Goal: Task Accomplishment & Management: Use online tool/utility

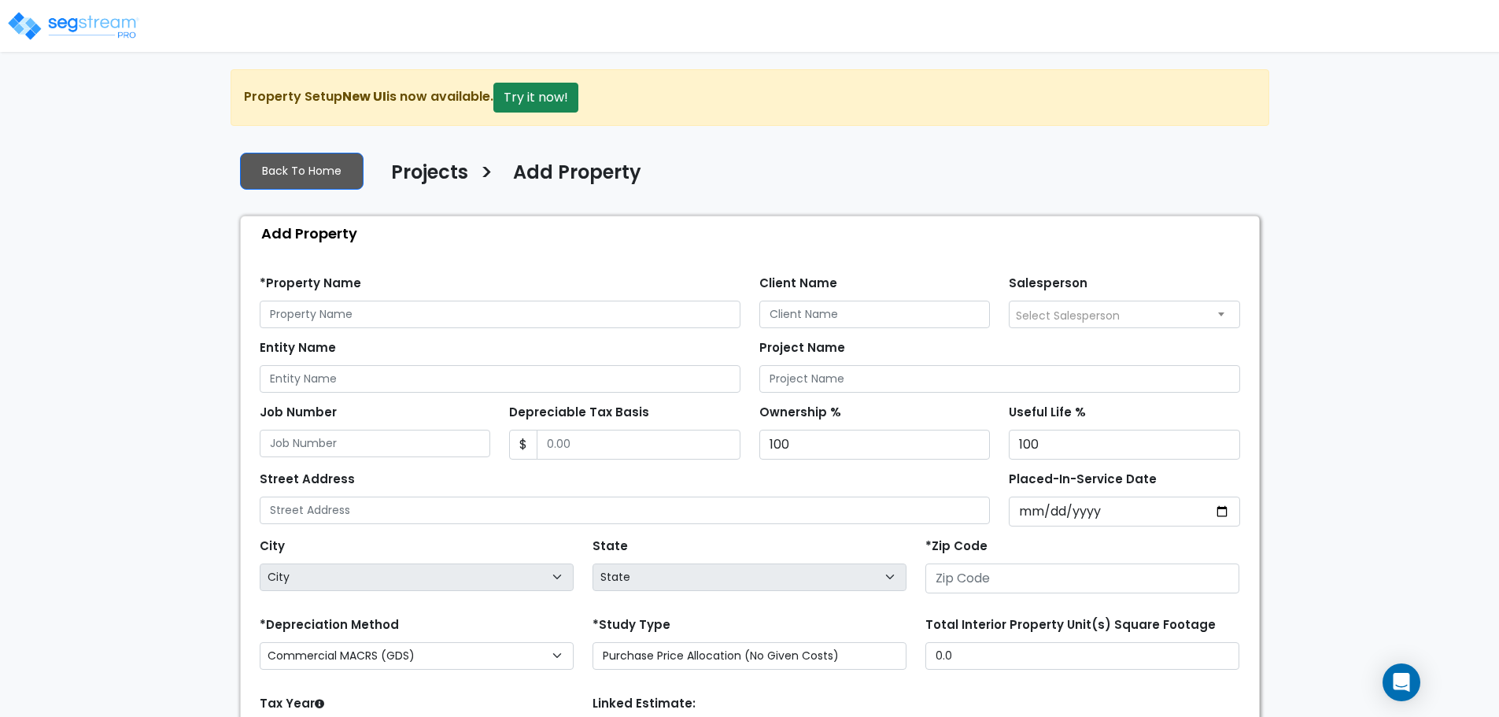
drag, startPoint x: 113, startPoint y: 46, endPoint x: 109, endPoint y: 37, distance: 10.0
click at [113, 46] on div at bounding box center [74, 17] width 131 height 69
click at [109, 35] on img at bounding box center [73, 25] width 134 height 31
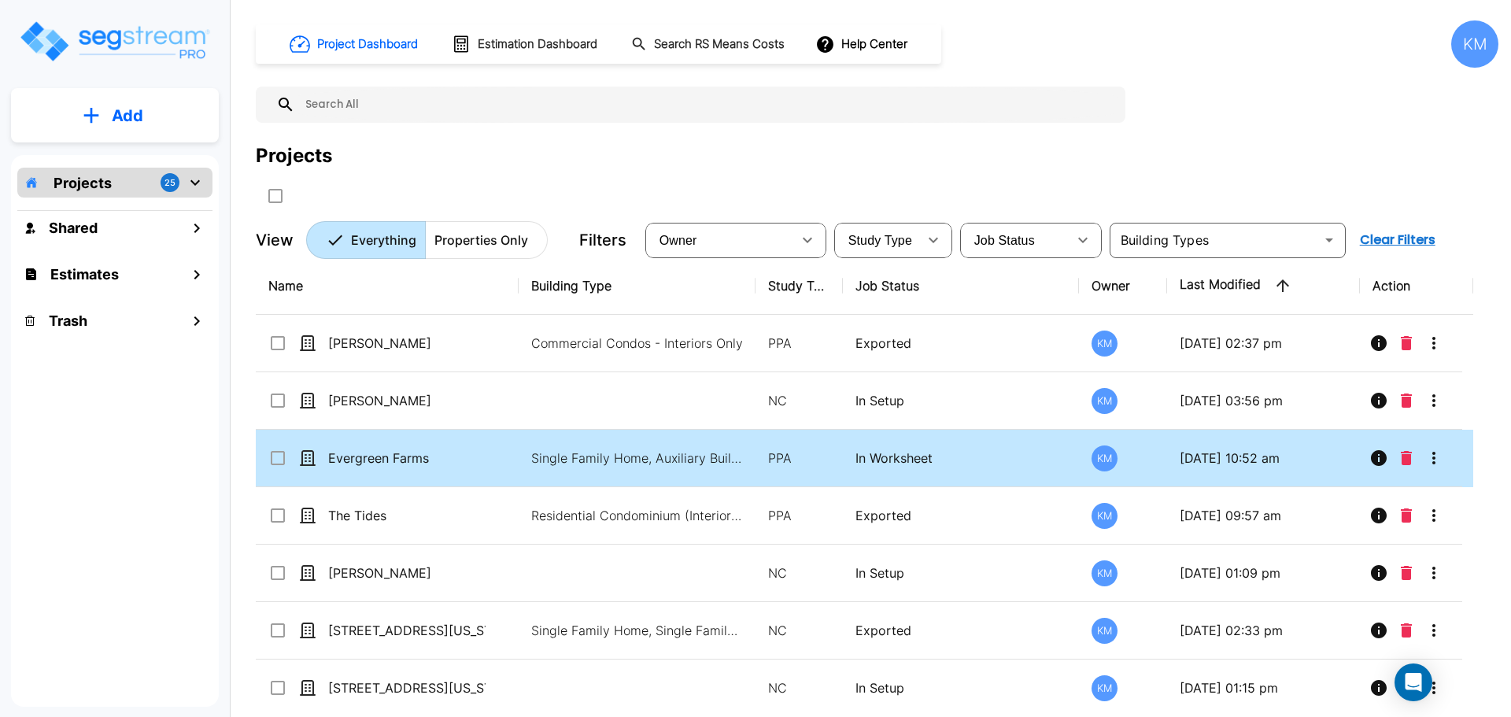
click at [522, 453] on td "Single Family Home, Auxiliary Building, Flex Space/Industrial Retail, Commercia…" at bounding box center [636, 458] width 237 height 57
checkbox input "true"
click at [522, 453] on td "Single Family Home, Auxiliary Building, Flex Space/Industrial Retail, Commercia…" at bounding box center [636, 458] width 237 height 57
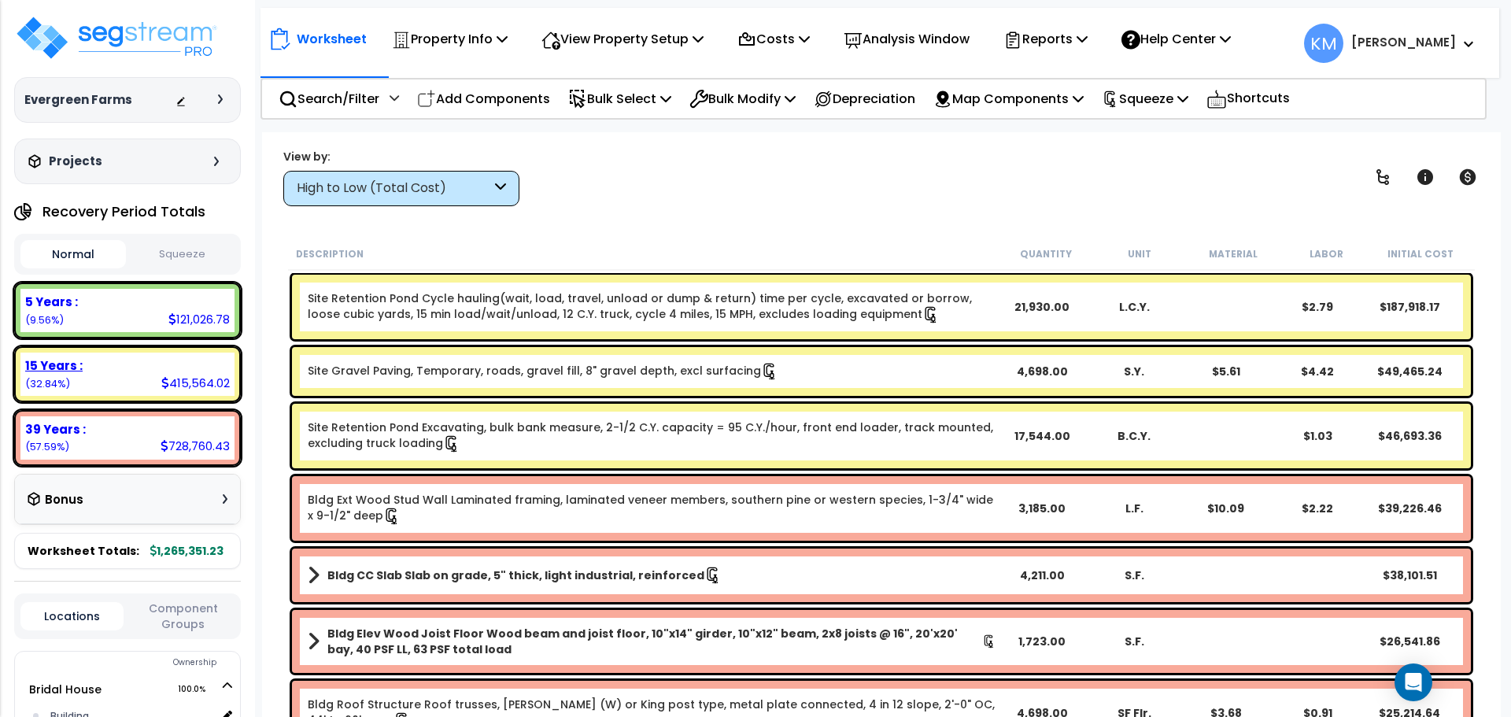
click at [68, 363] on b "15 Years :" at bounding box center [53, 365] width 57 height 17
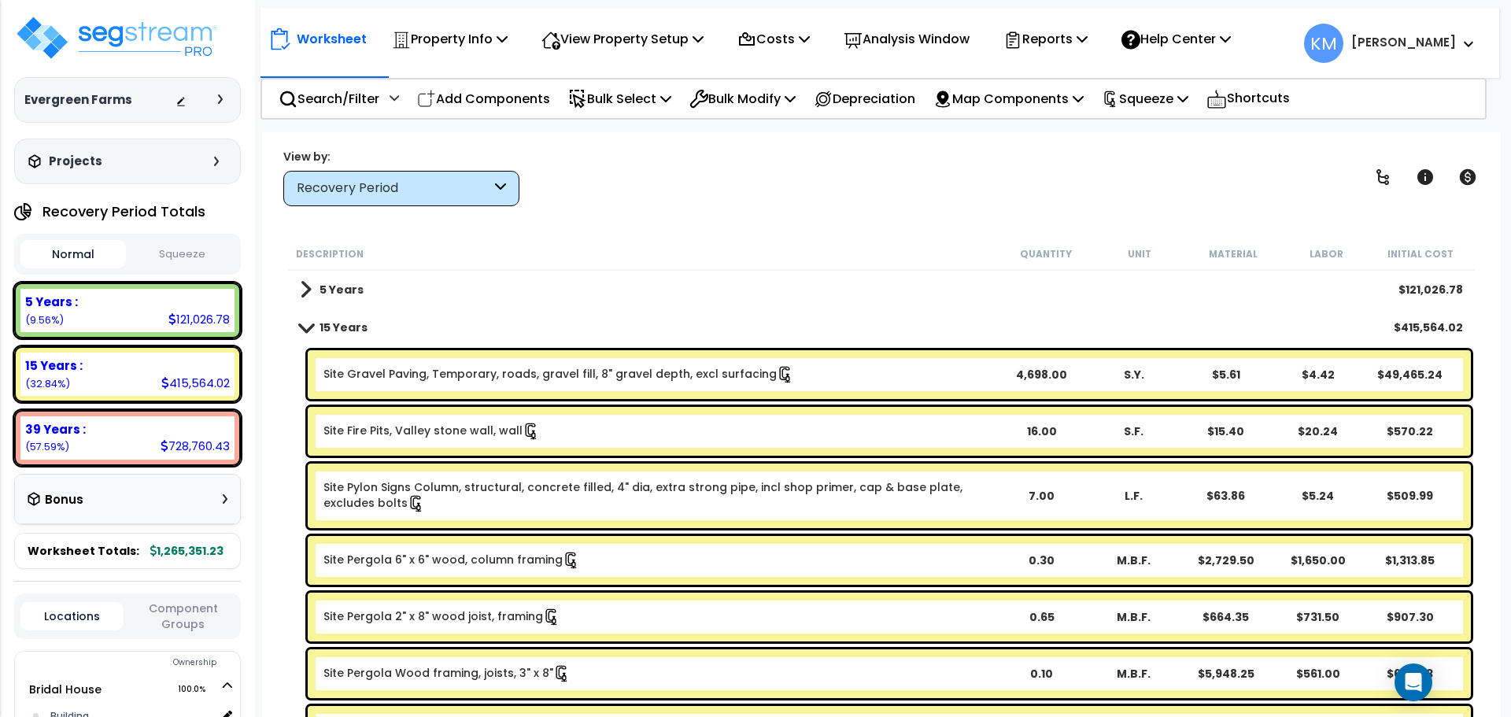
click at [309, 319] on link "15 Years" at bounding box center [334, 327] width 68 height 22
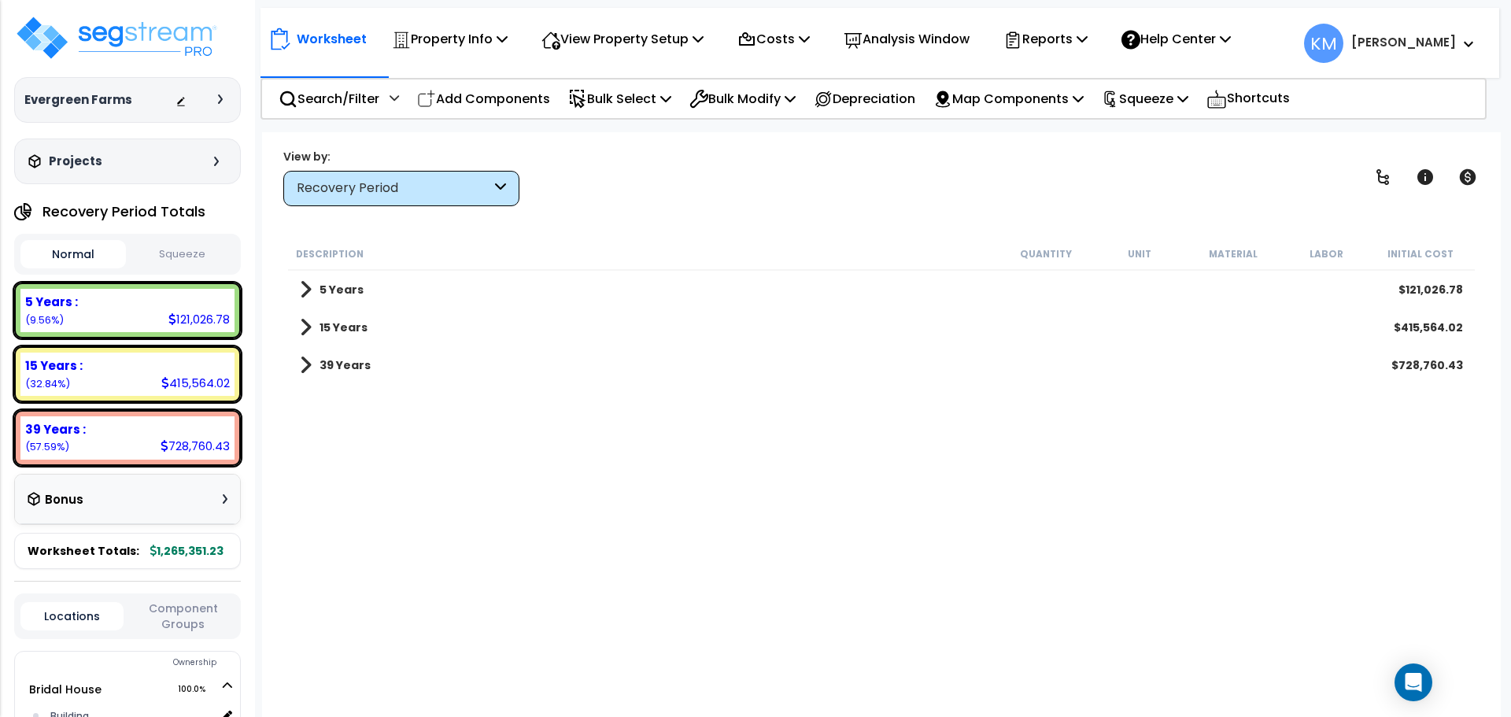
click at [305, 327] on span at bounding box center [306, 327] width 12 height 22
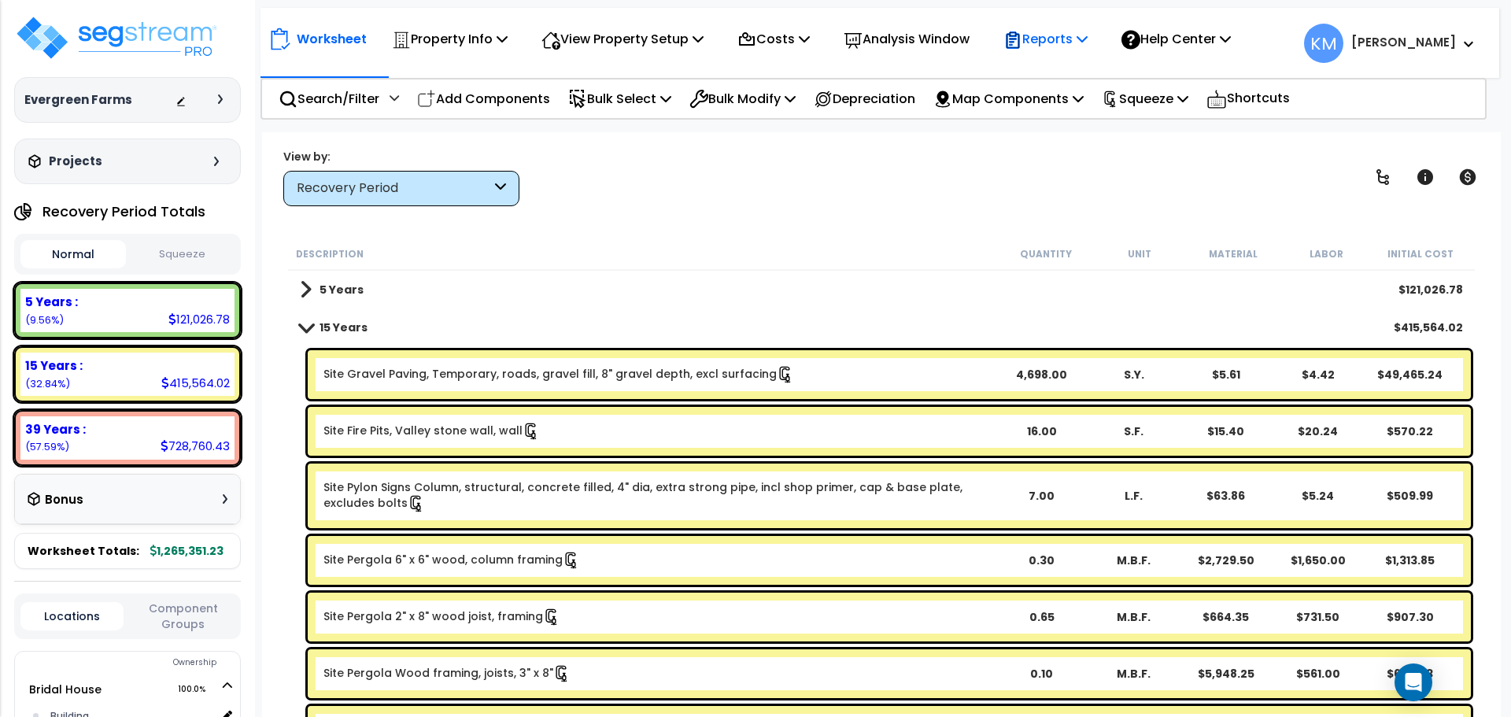
click at [1087, 39] on p "Reports" at bounding box center [1045, 38] width 84 height 21
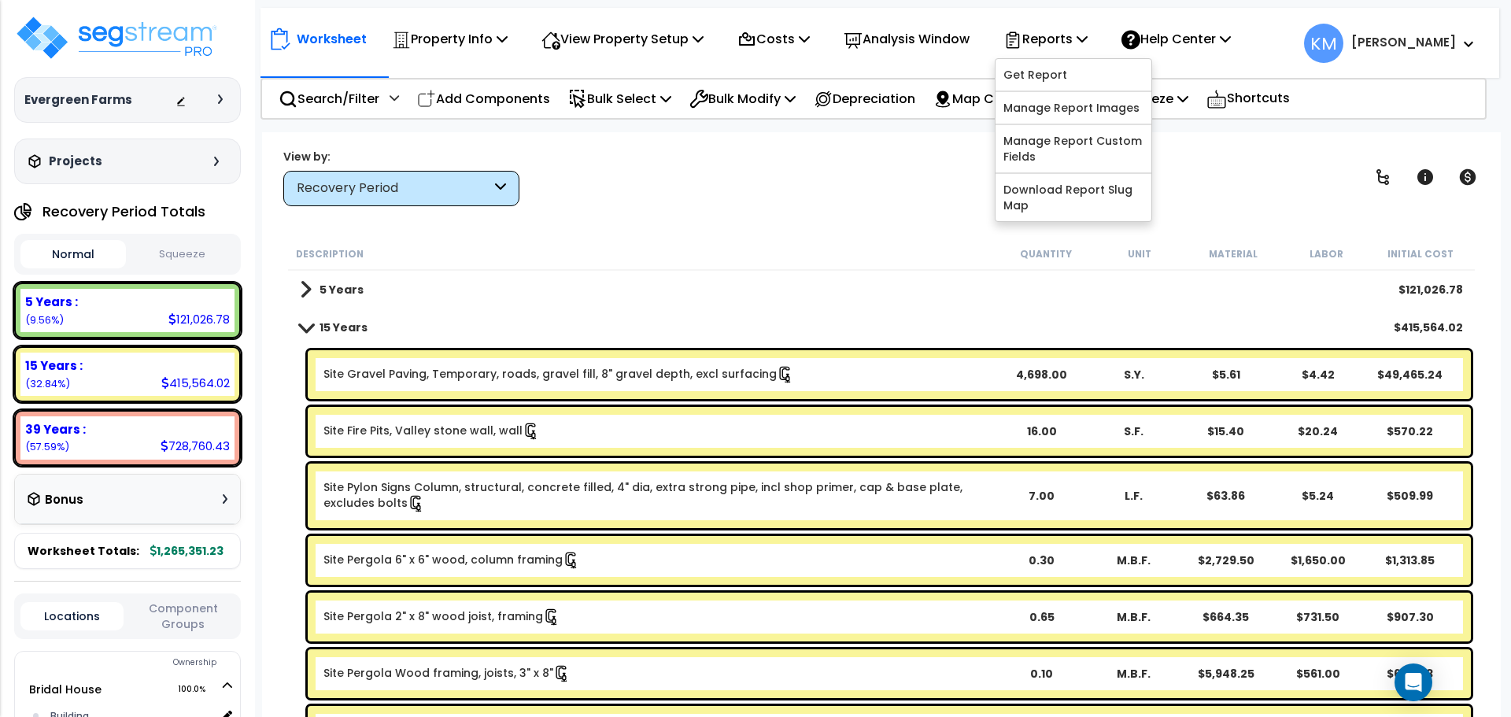
click at [754, 188] on div "View by: Recovery Period High to Low (Total Cost)" at bounding box center [881, 177] width 1207 height 58
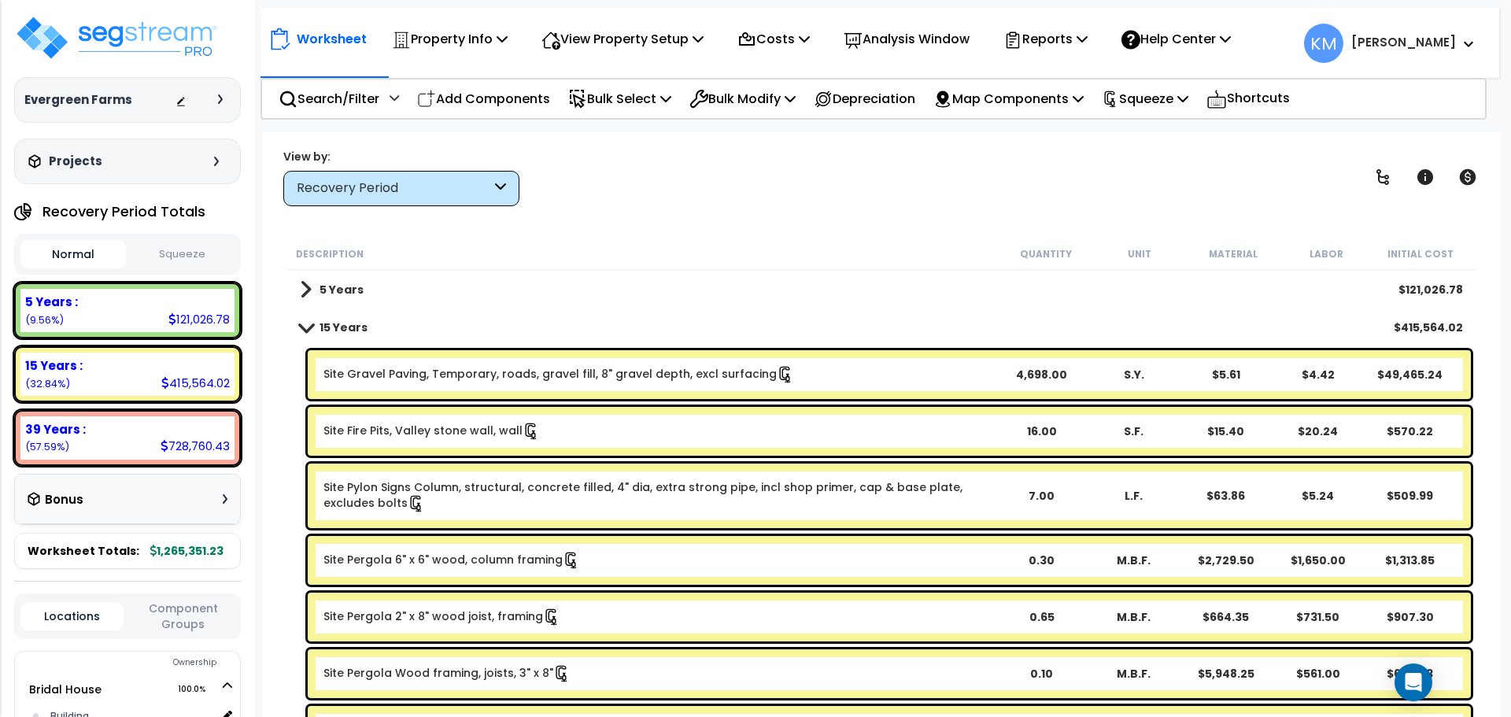
click at [315, 326] on span at bounding box center [306, 327] width 22 height 12
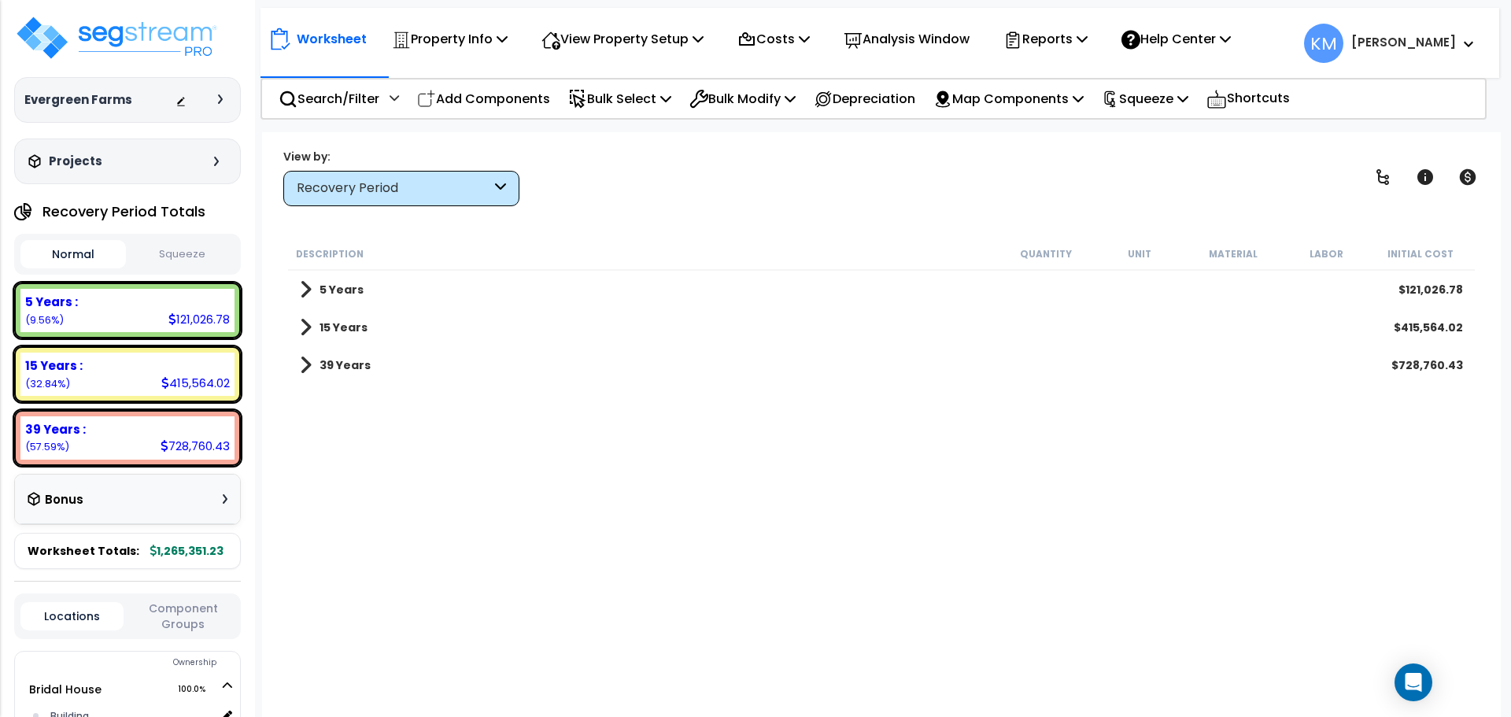
click at [469, 190] on div "Recovery Period" at bounding box center [394, 188] width 194 height 18
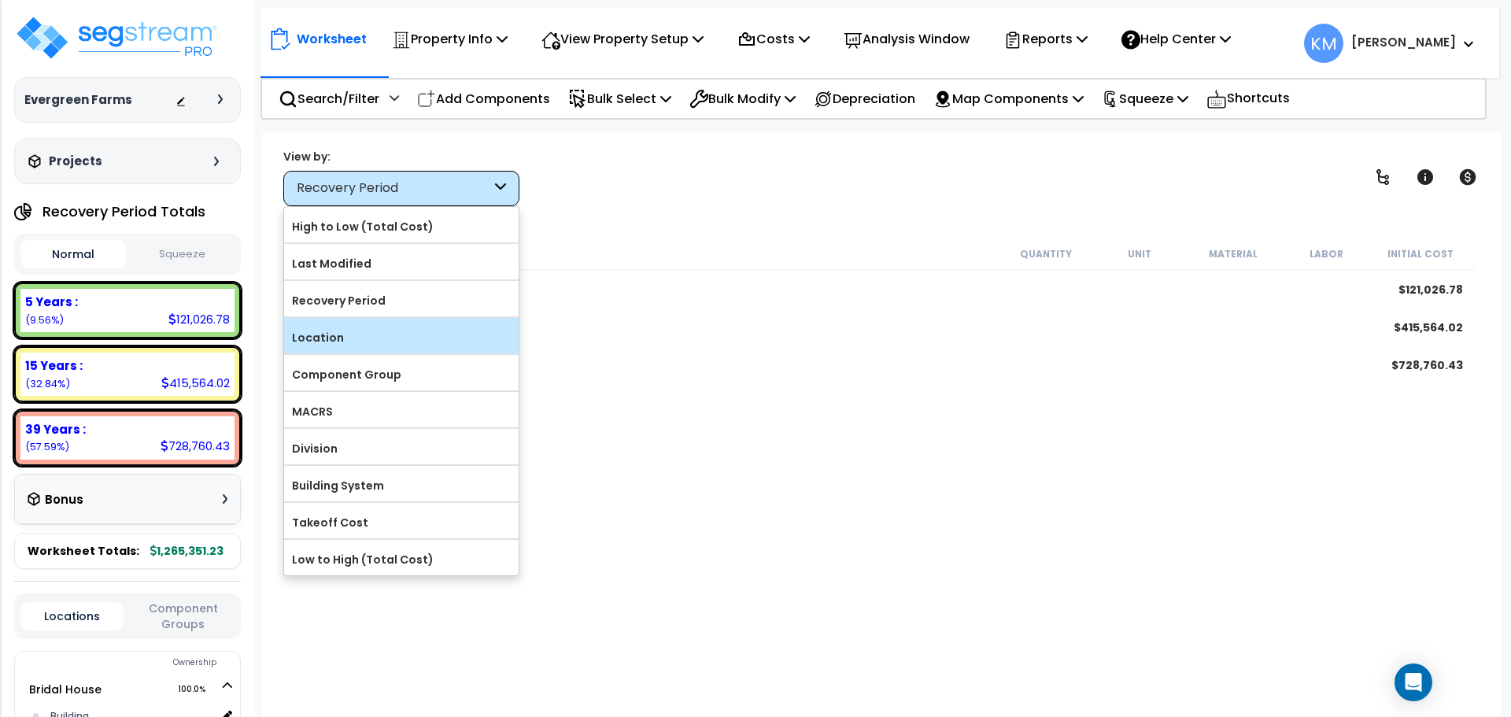
click at [430, 339] on label "Location" at bounding box center [401, 338] width 234 height 24
click at [0, 0] on input "Location" at bounding box center [0, 0] width 0 height 0
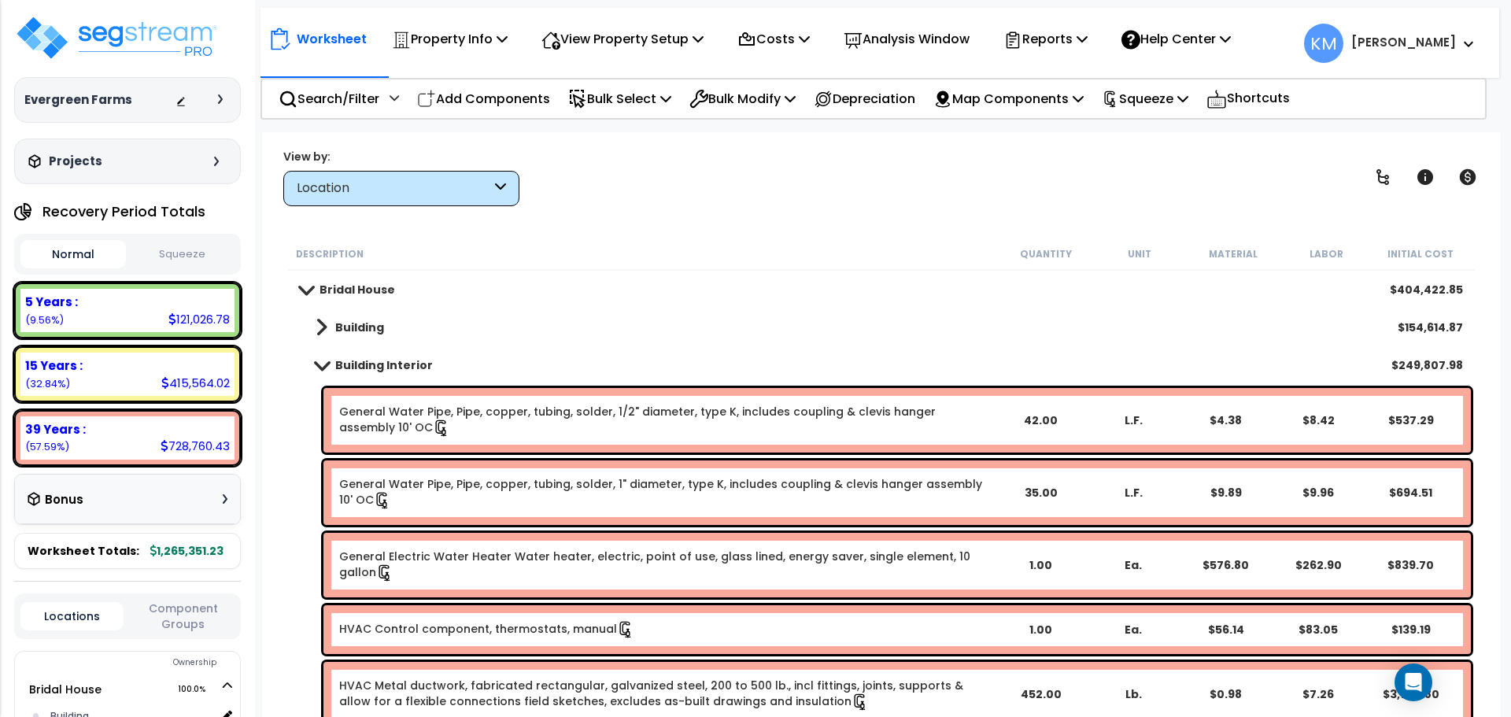
click at [330, 360] on span at bounding box center [322, 365] width 22 height 12
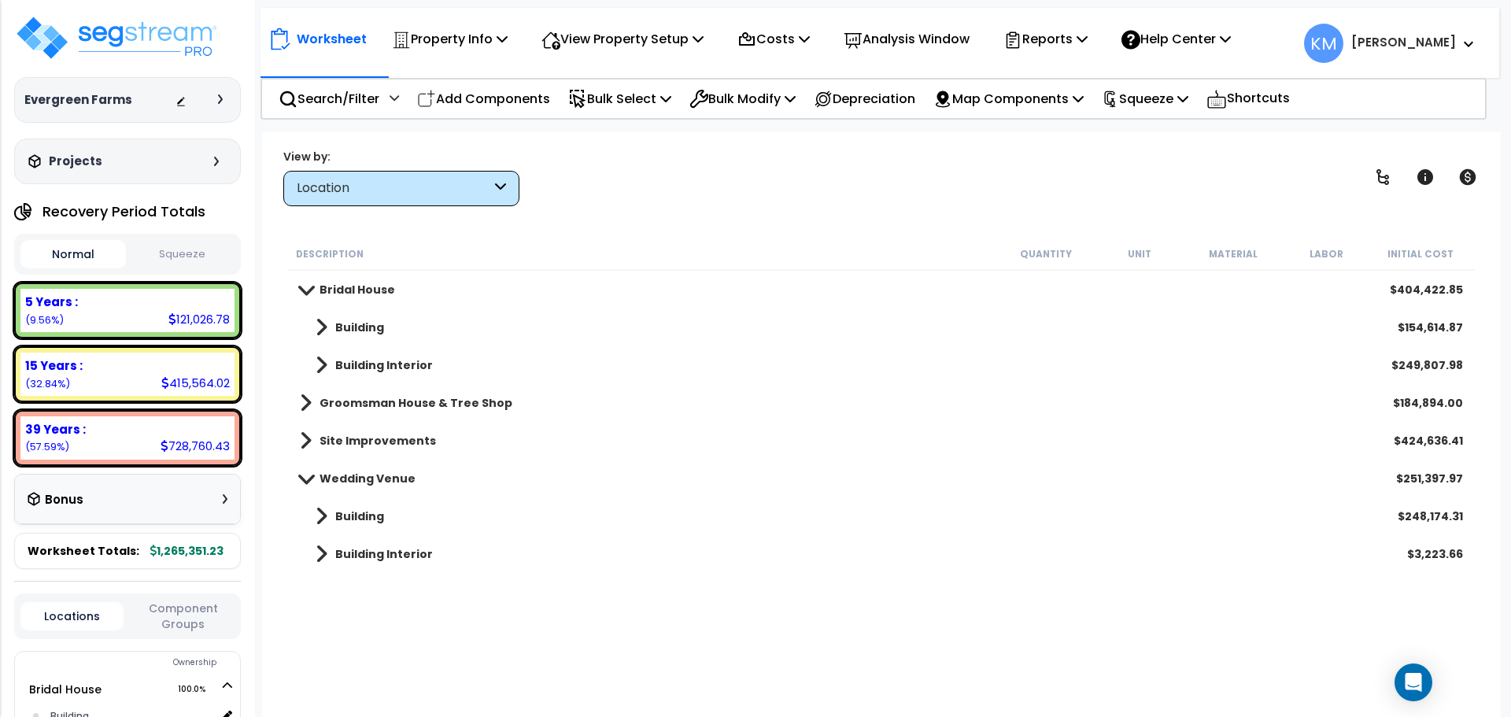
click at [294, 273] on div "Bridal House $404,422.85" at bounding box center [881, 290] width 1179 height 38
click at [301, 287] on span at bounding box center [306, 289] width 22 height 12
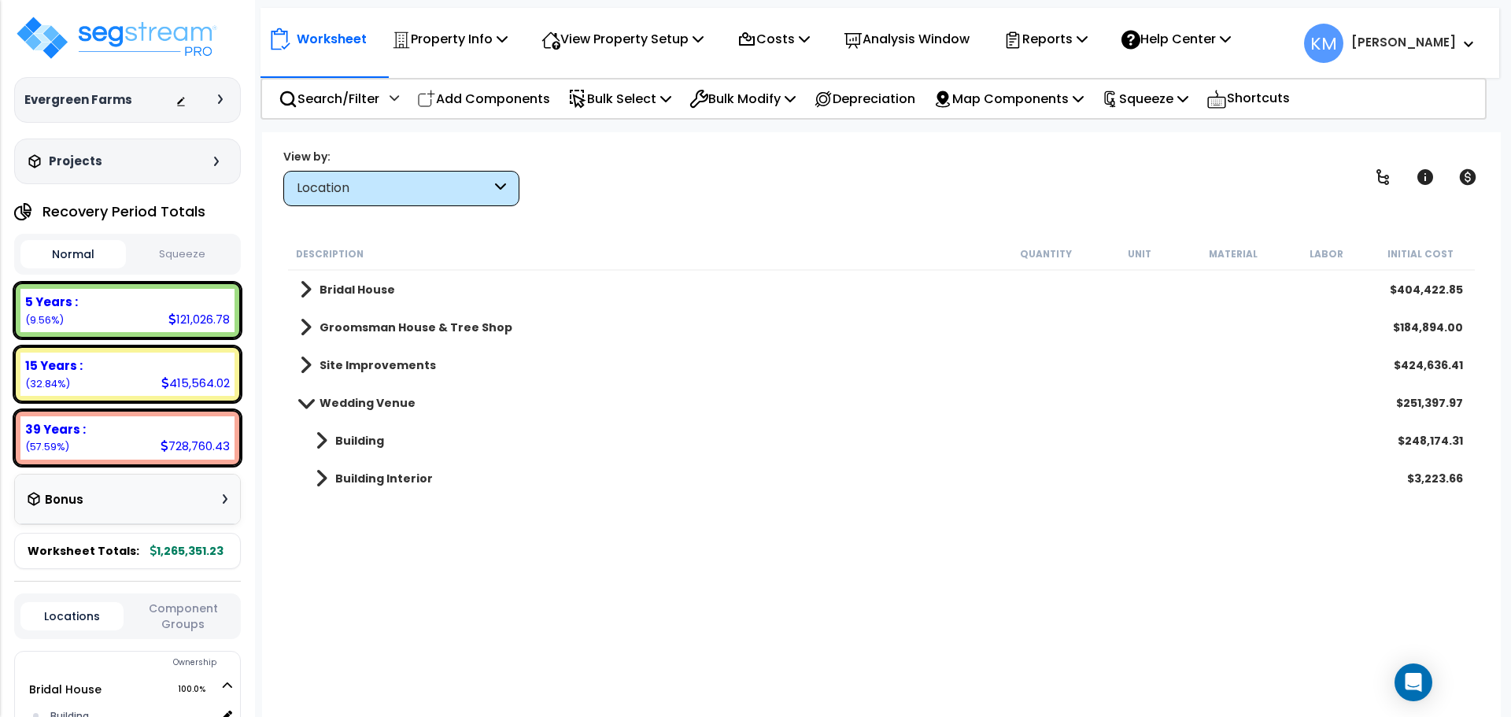
click at [301, 366] on span at bounding box center [306, 365] width 12 height 22
click at [335, 407] on b "Site Exterior" at bounding box center [372, 403] width 74 height 16
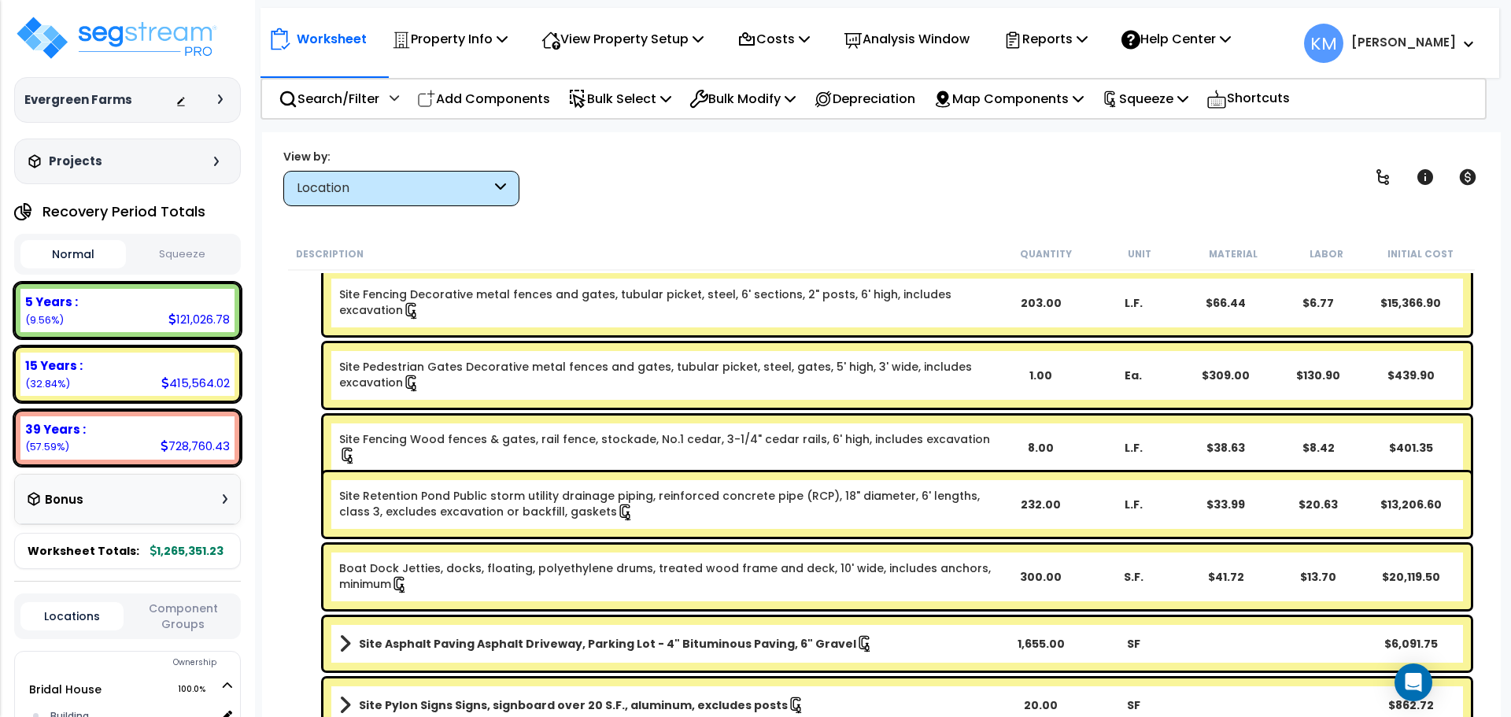
scroll to position [1049, 0]
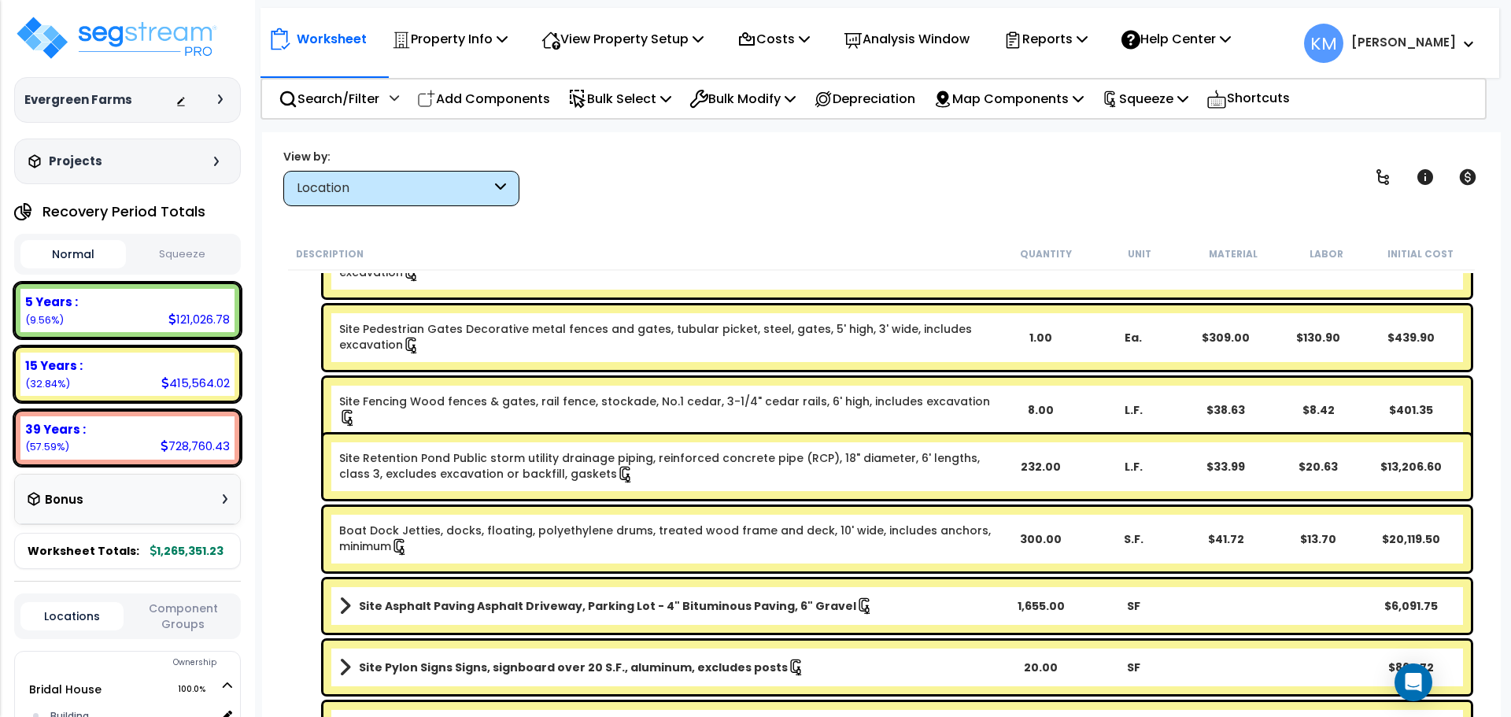
click at [109, 249] on button "Normal" at bounding box center [72, 254] width 105 height 28
click at [209, 254] on button "Squeeze" at bounding box center [182, 255] width 105 height 28
click at [81, 259] on button "Normal" at bounding box center [72, 255] width 105 height 28
click at [163, 250] on button "Squeeze" at bounding box center [182, 255] width 105 height 28
click at [101, 253] on button "Normal" at bounding box center [72, 255] width 105 height 28
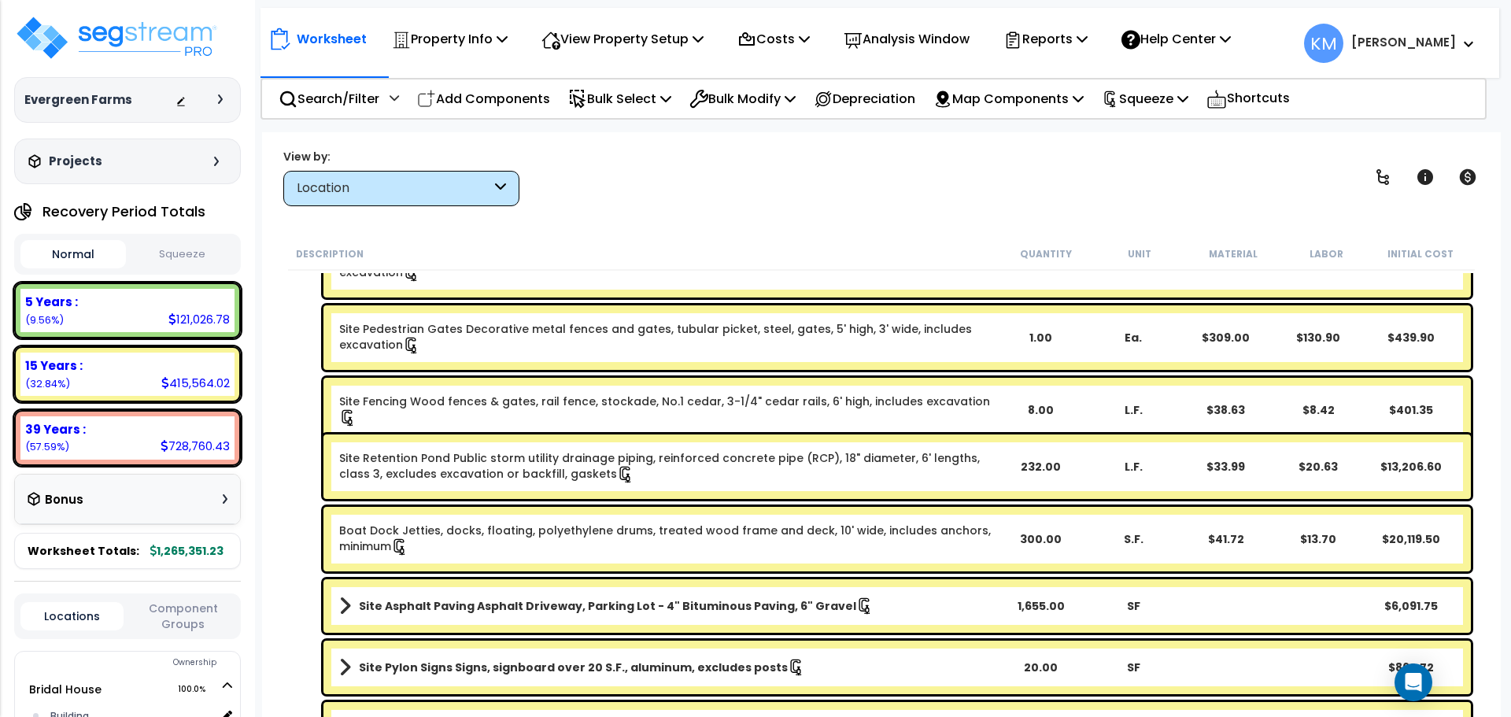
click at [182, 251] on button "Squeeze" at bounding box center [182, 255] width 105 height 28
click at [90, 251] on button "Normal" at bounding box center [72, 255] width 105 height 28
click at [478, 38] on p "Property Info" at bounding box center [450, 38] width 116 height 21
click at [855, 190] on div "View by: Location High to Low (Total Cost)" at bounding box center [881, 177] width 1207 height 58
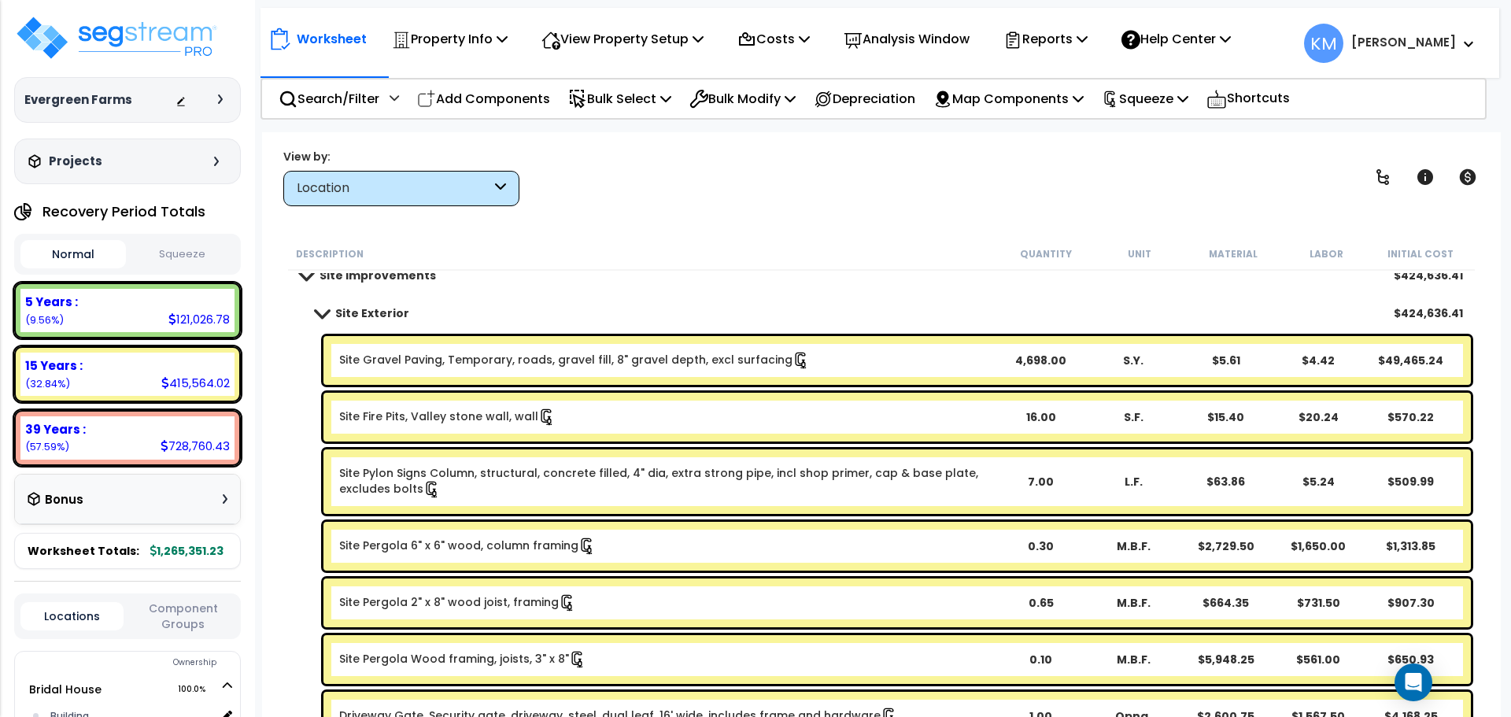
scroll to position [0, 0]
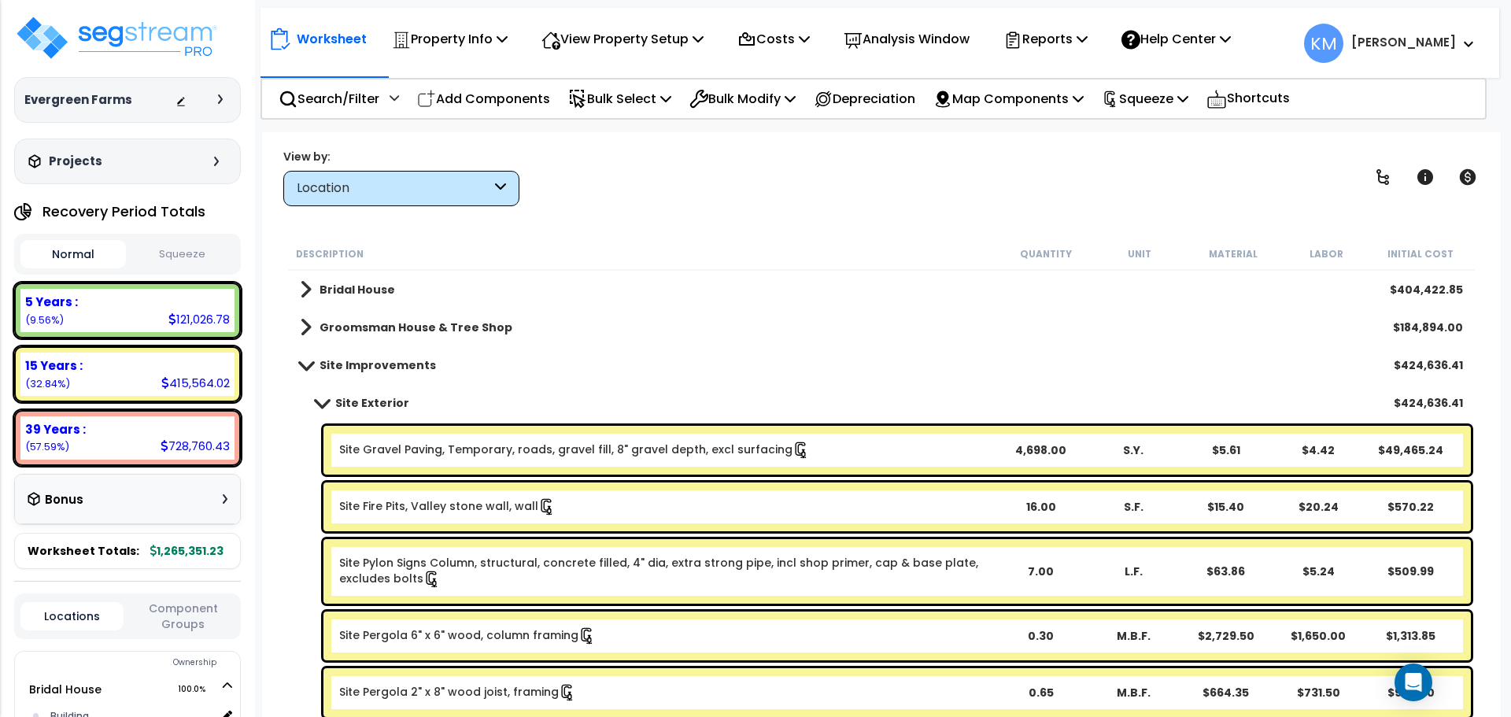
click at [322, 408] on link "Site Exterior" at bounding box center [354, 403] width 109 height 22
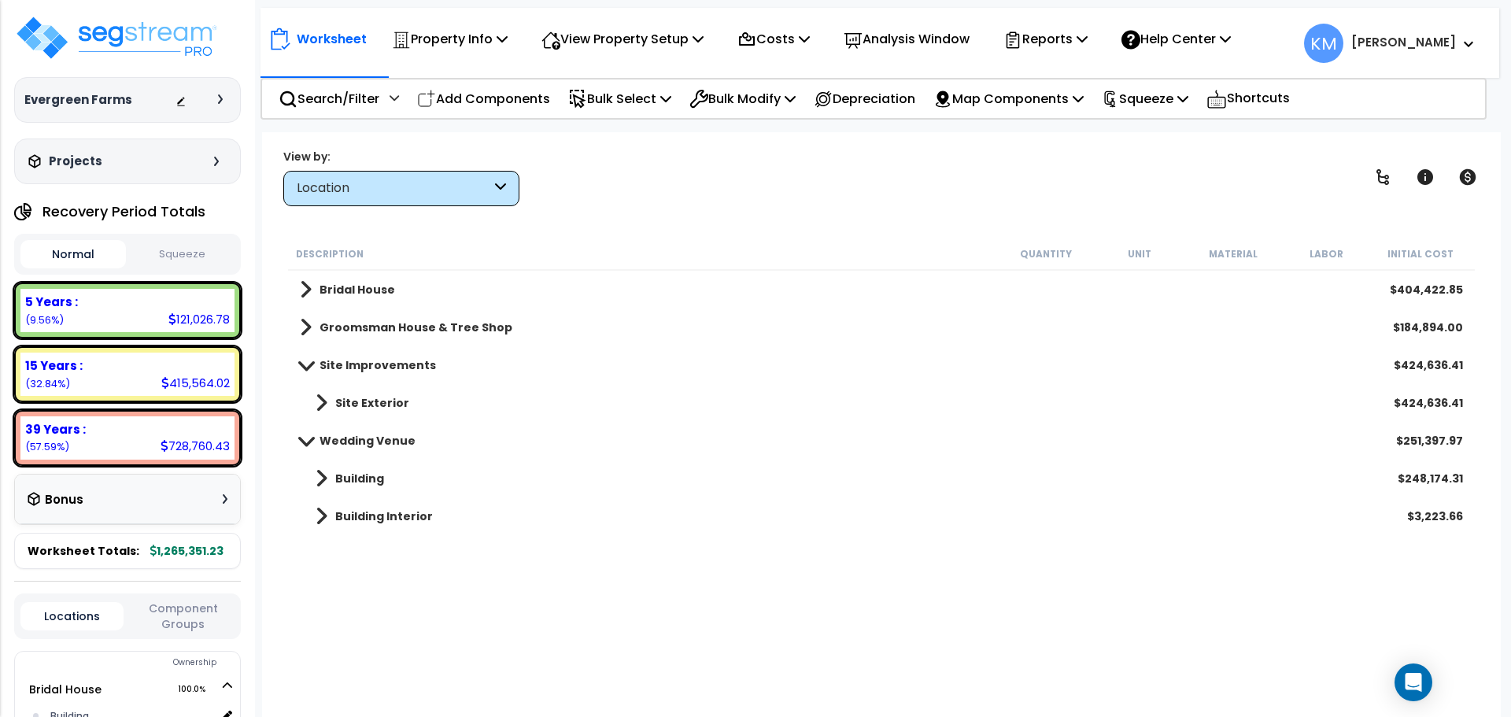
click at [315, 372] on link "Site Improvements" at bounding box center [368, 365] width 136 height 22
click at [315, 289] on link "Bridal House" at bounding box center [347, 290] width 95 height 22
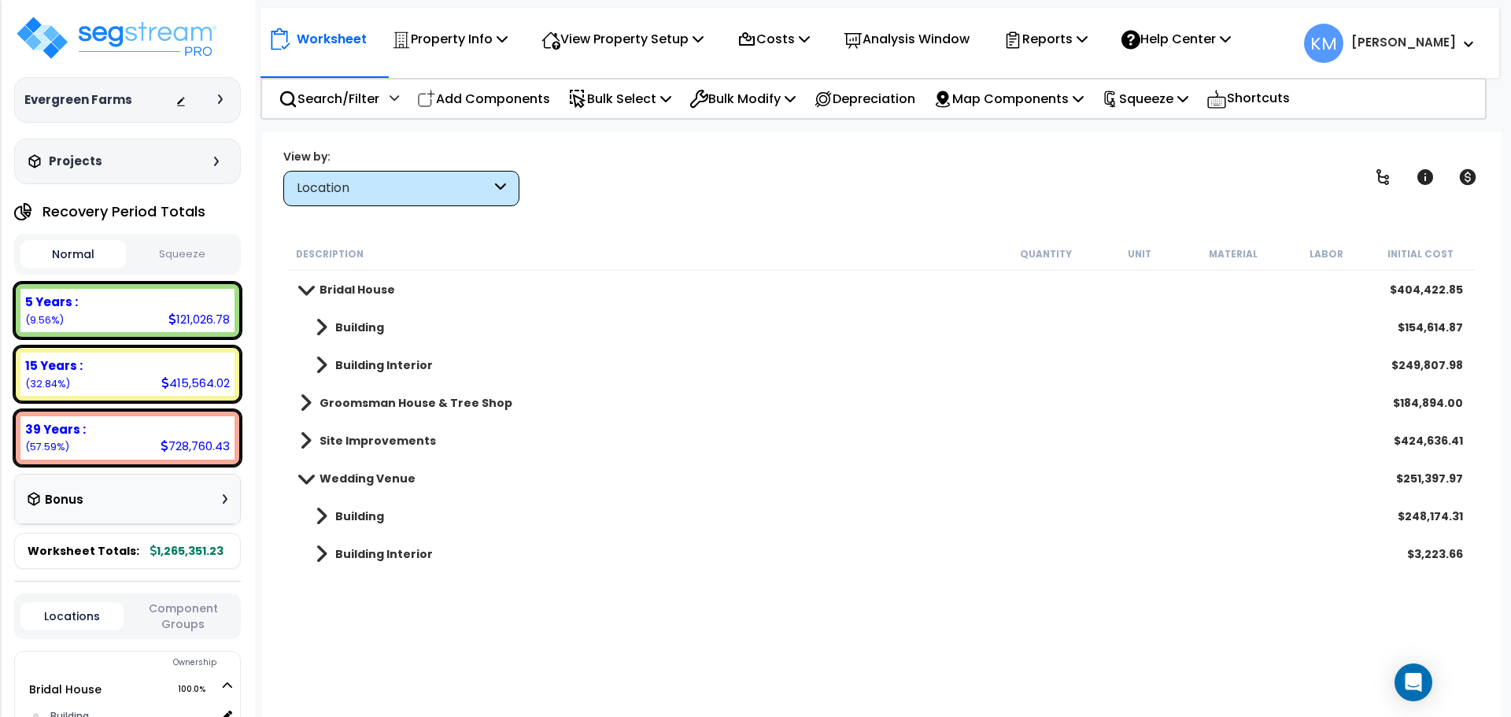
click at [327, 321] on link "Building" at bounding box center [342, 327] width 84 height 22
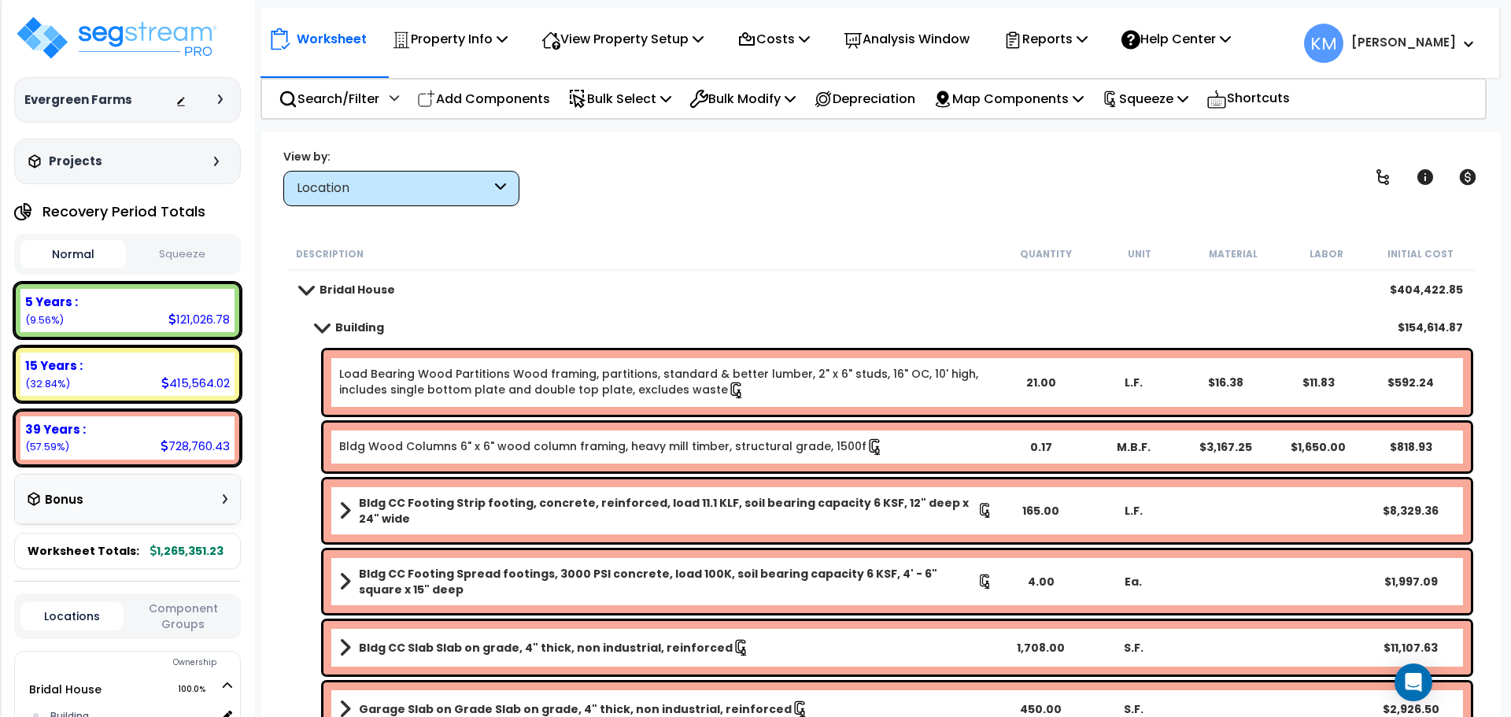
click at [327, 321] on link "Building" at bounding box center [342, 327] width 84 height 22
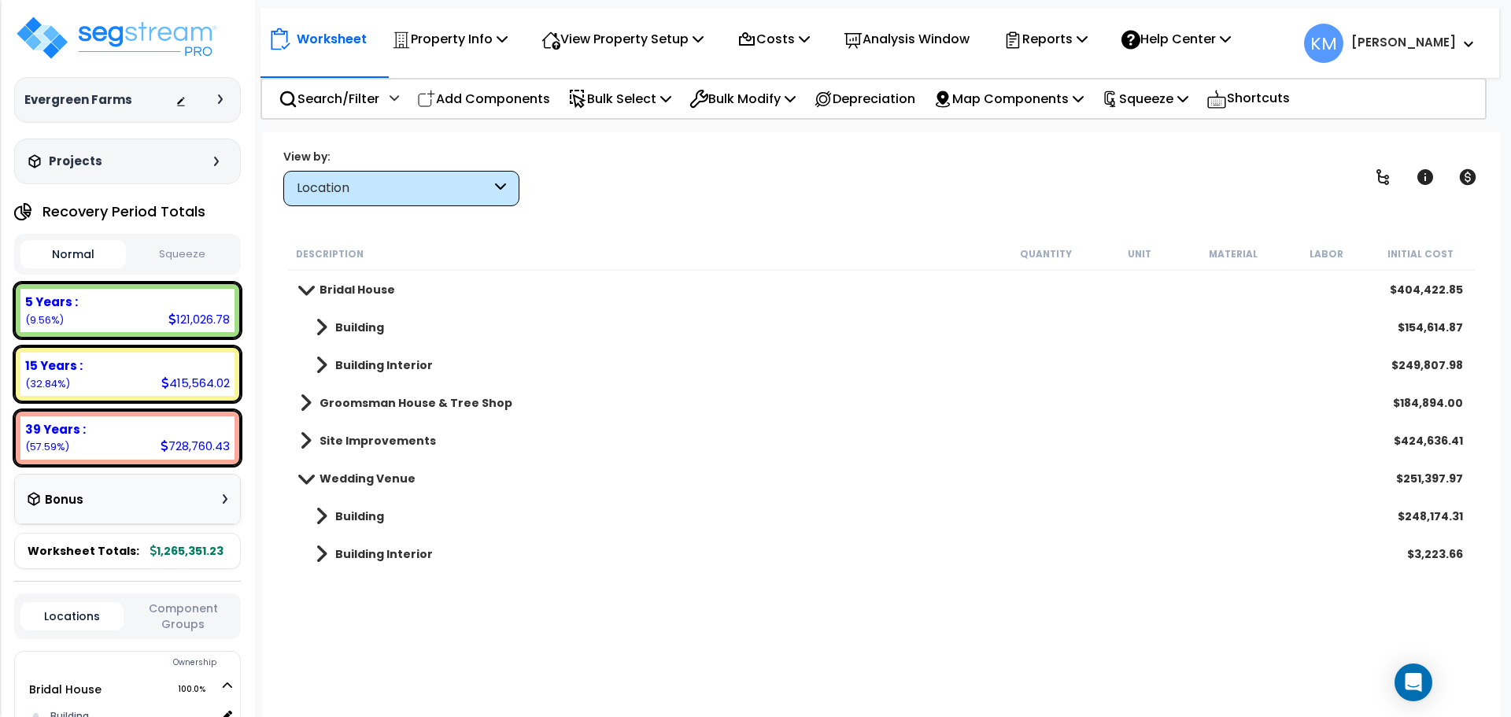
click at [326, 363] on span at bounding box center [321, 365] width 12 height 22
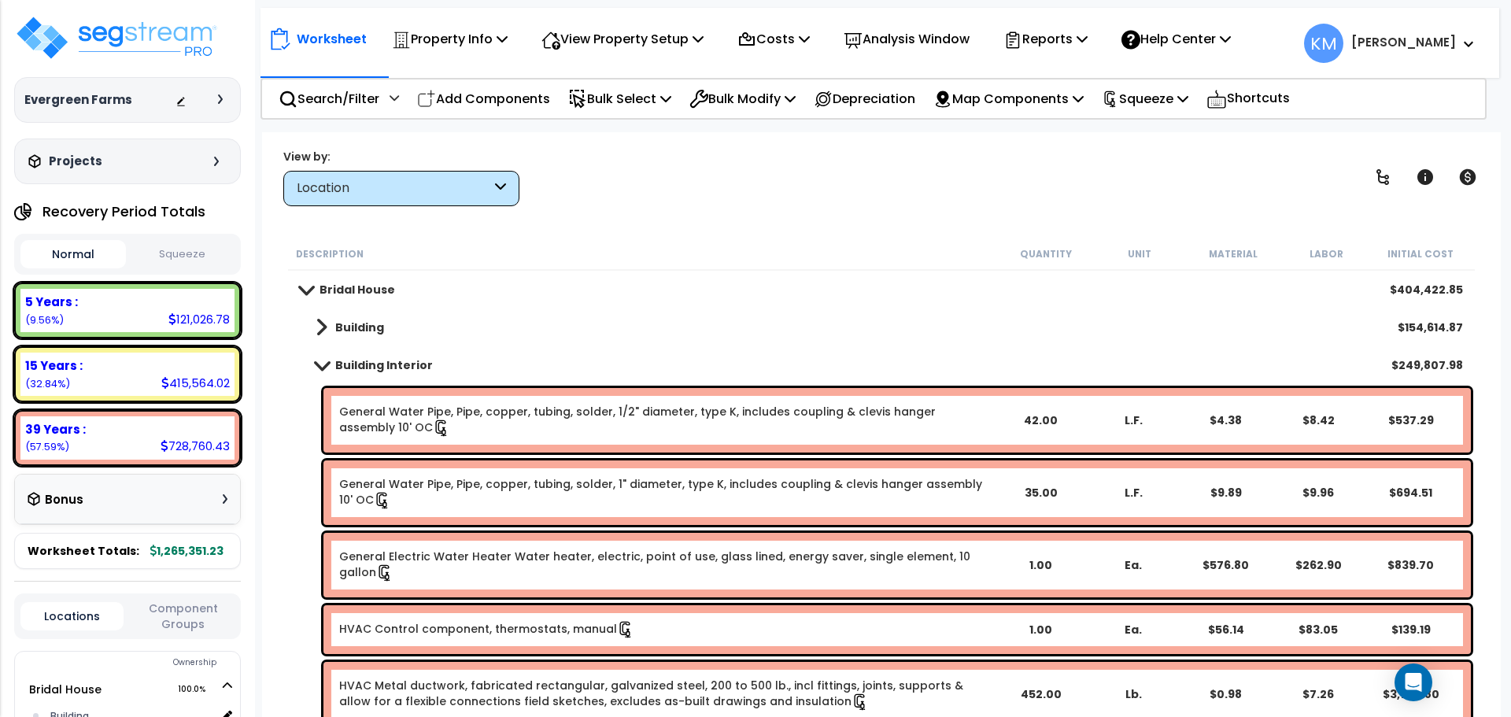
click at [316, 320] on span at bounding box center [321, 327] width 12 height 22
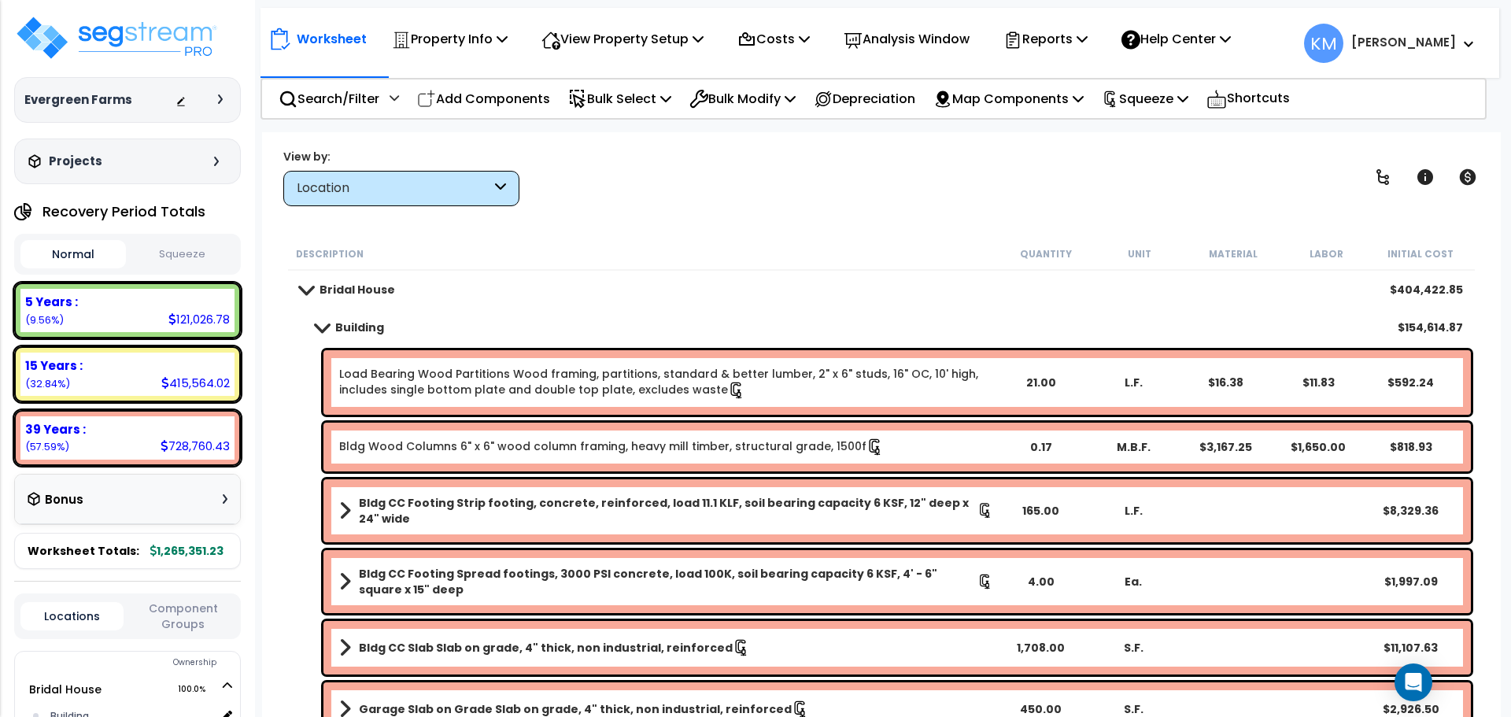
click at [323, 324] on span at bounding box center [322, 327] width 22 height 12
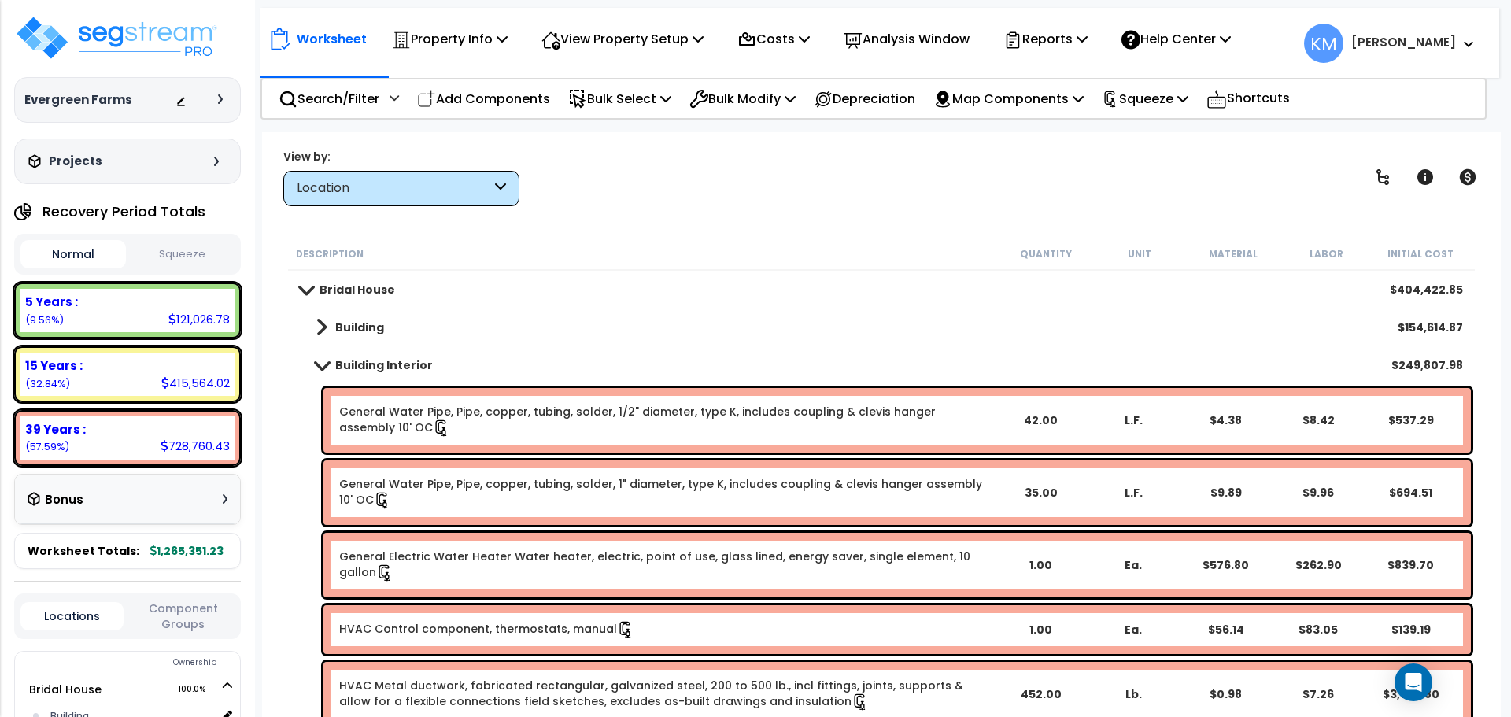
click at [325, 364] on span at bounding box center [322, 365] width 22 height 12
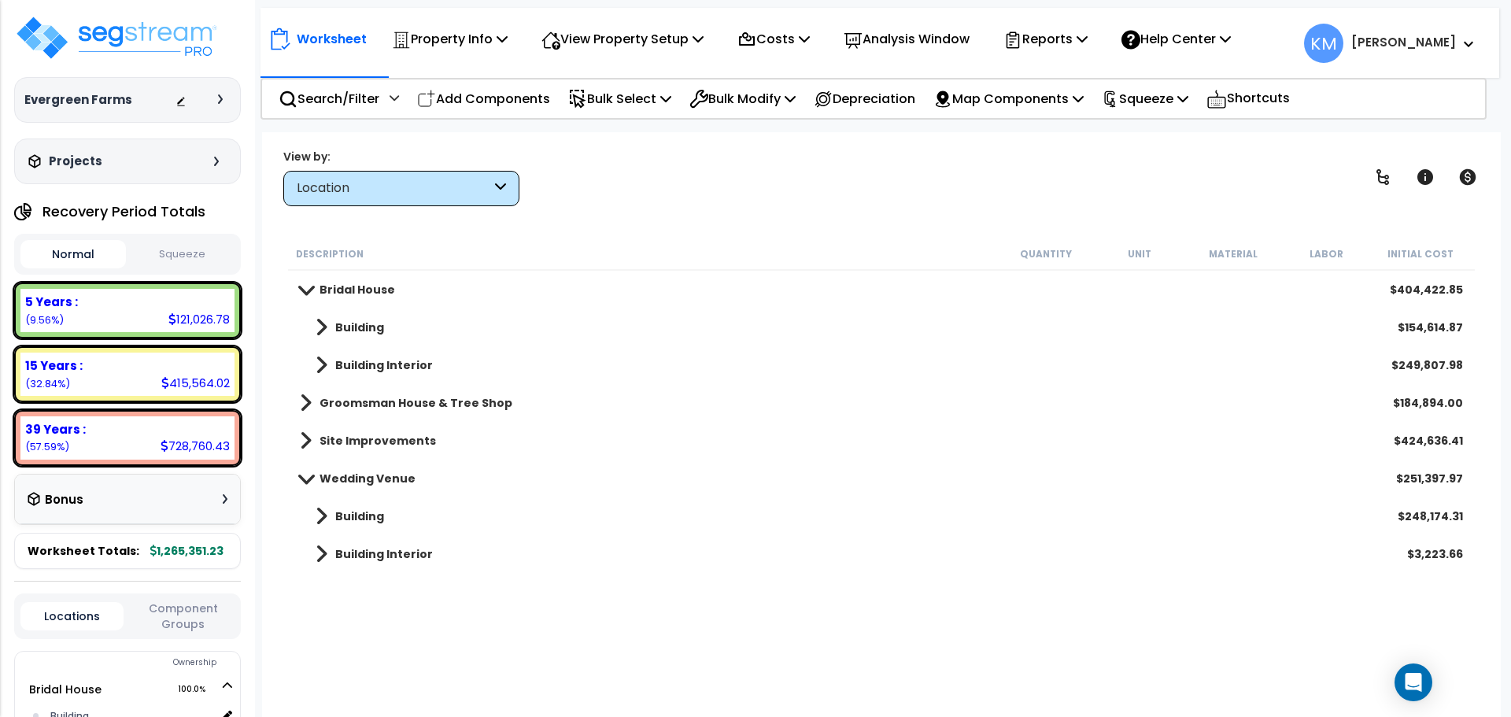
click at [309, 287] on span at bounding box center [306, 289] width 22 height 12
